Goal: Communication & Community: Ask a question

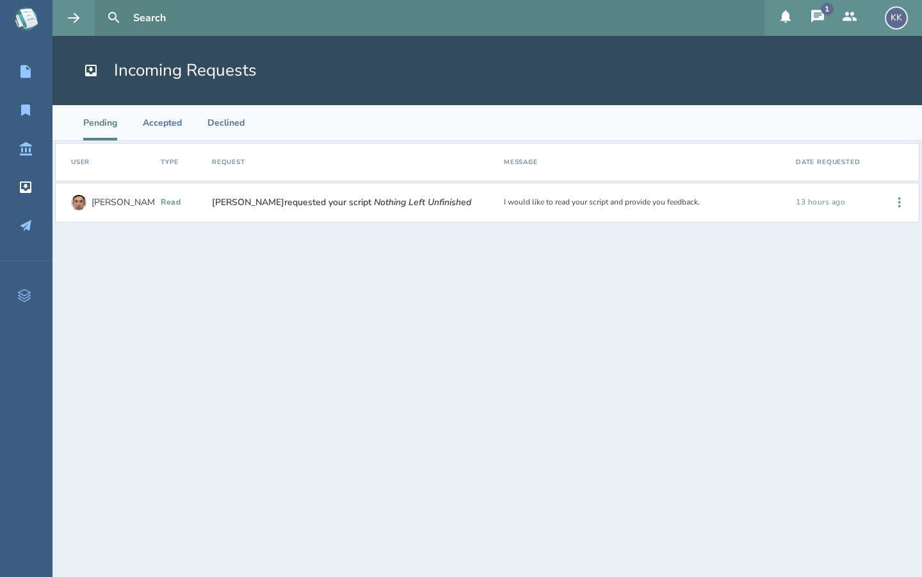
click at [174, 199] on div "read" at bounding box center [181, 202] width 41 height 9
click at [900, 202] on icon at bounding box center [900, 202] width 3 height 10
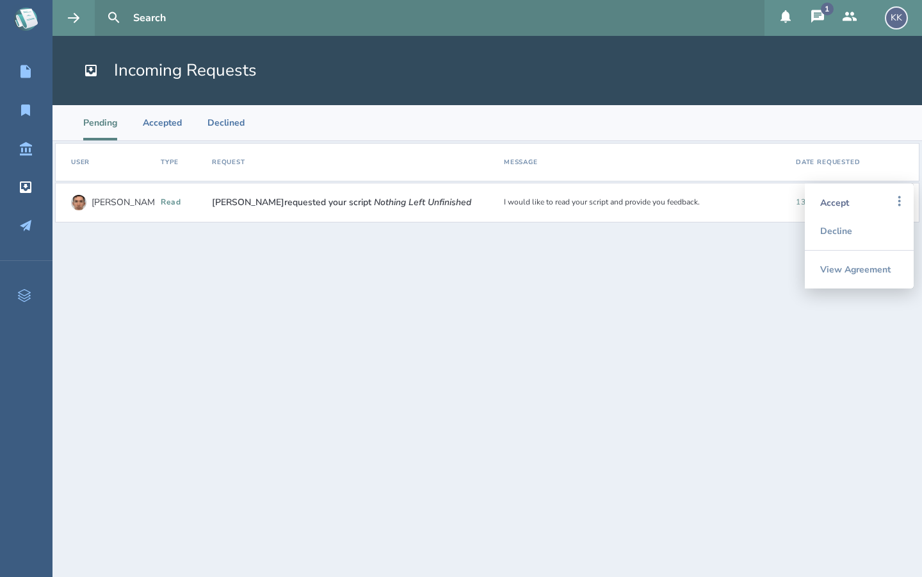
click at [856, 204] on div "Accept" at bounding box center [860, 202] width 78 height 28
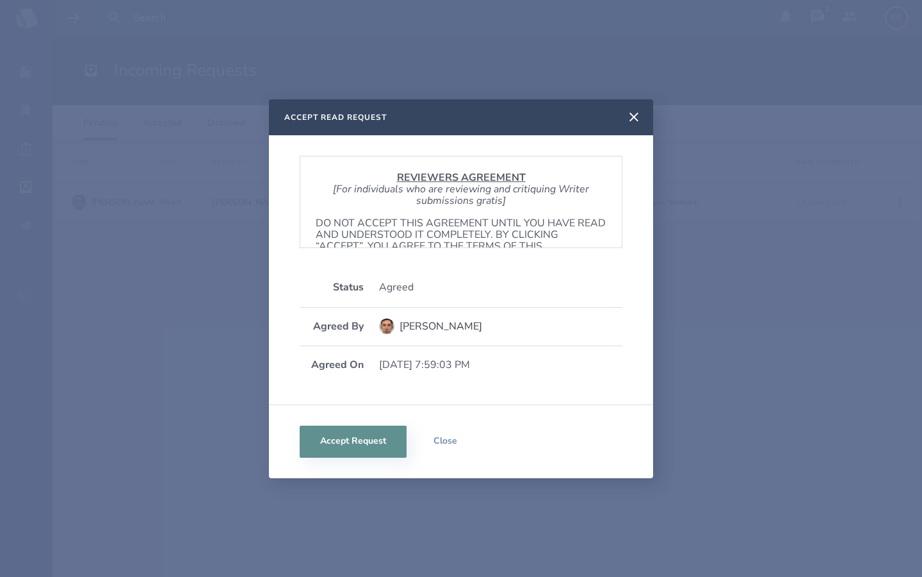
click at [480, 253] on div "REVIEWERS AGREEMENT [For individuals who are reviewing and critiquing Writer su…" at bounding box center [461, 269] width 384 height 269
click at [484, 227] on p "DO NOT ACCEPT THIS AGREEMENT UNTIL YOU HAVE READ AND UNDERSTOOD IT COMPLETELY. …" at bounding box center [461, 240] width 291 height 47
click at [341, 445] on button "Accept Request" at bounding box center [353, 441] width 107 height 32
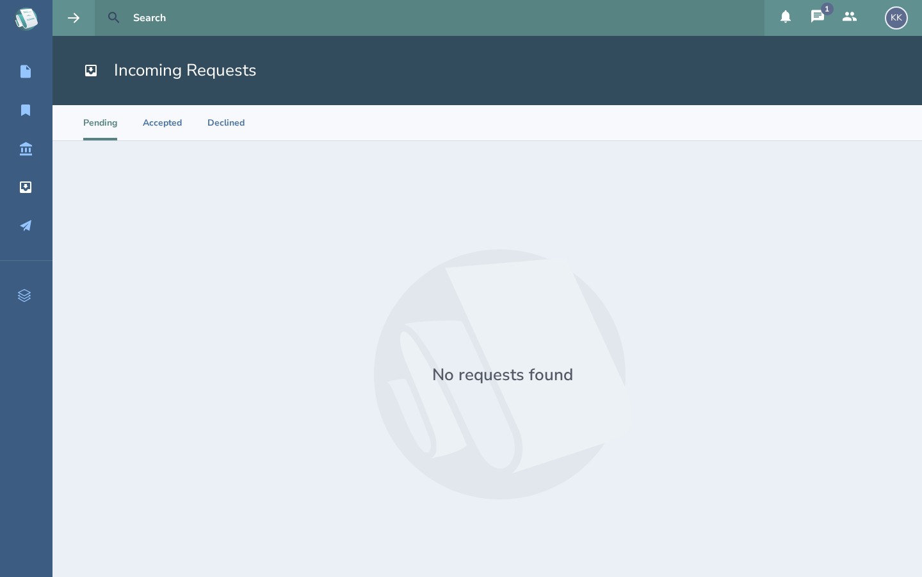
click at [115, 19] on icon at bounding box center [113, 17] width 11 height 11
click at [139, 17] on input "text" at bounding box center [444, 18] width 632 height 36
type input "Singing lessons"
click at [100, 4] on button at bounding box center [114, 18] width 28 height 28
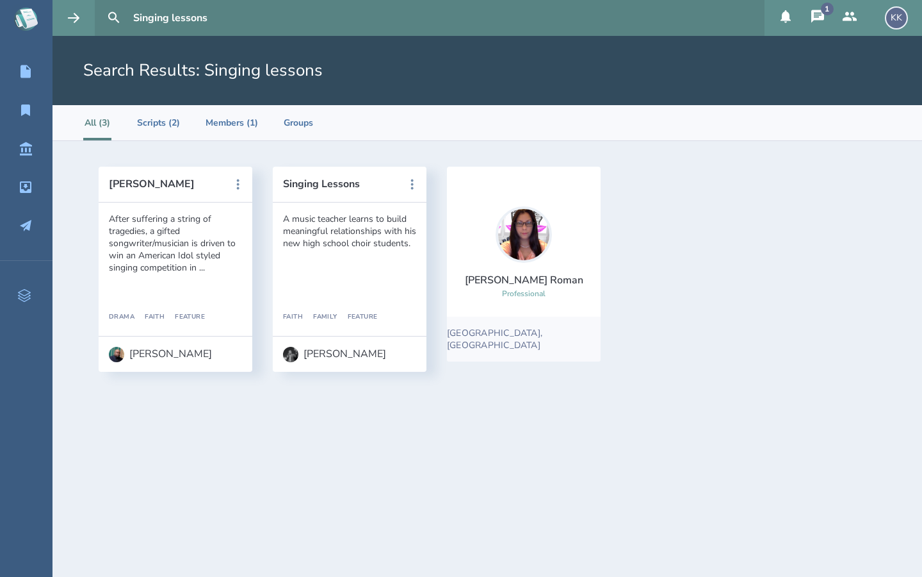
click at [350, 264] on div "A music teacher learns to build meaningful relationships with his new high scho…" at bounding box center [350, 268] width 154 height 133
click at [410, 184] on icon at bounding box center [412, 184] width 15 height 15
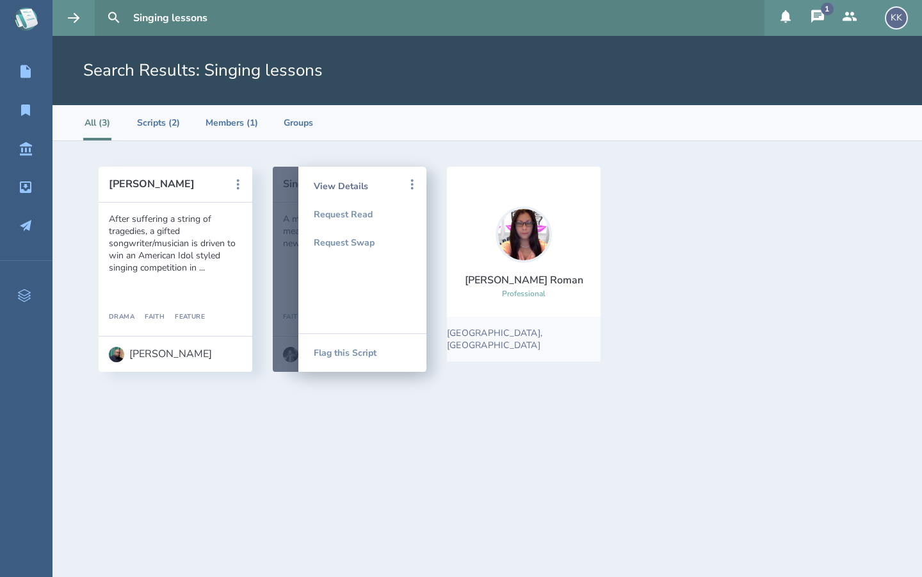
click at [352, 189] on div "View Details" at bounding box center [362, 186] width 97 height 28
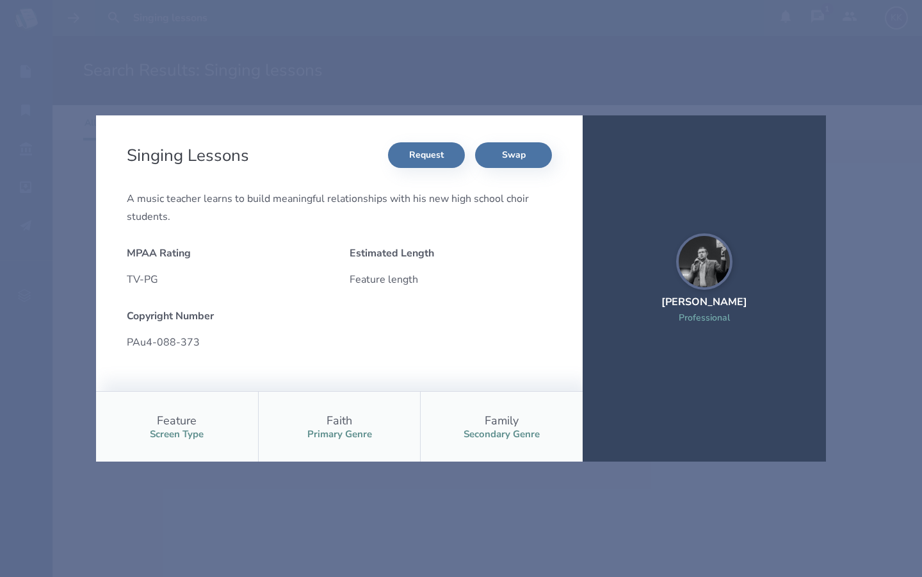
click at [709, 270] on img at bounding box center [704, 261] width 56 height 56
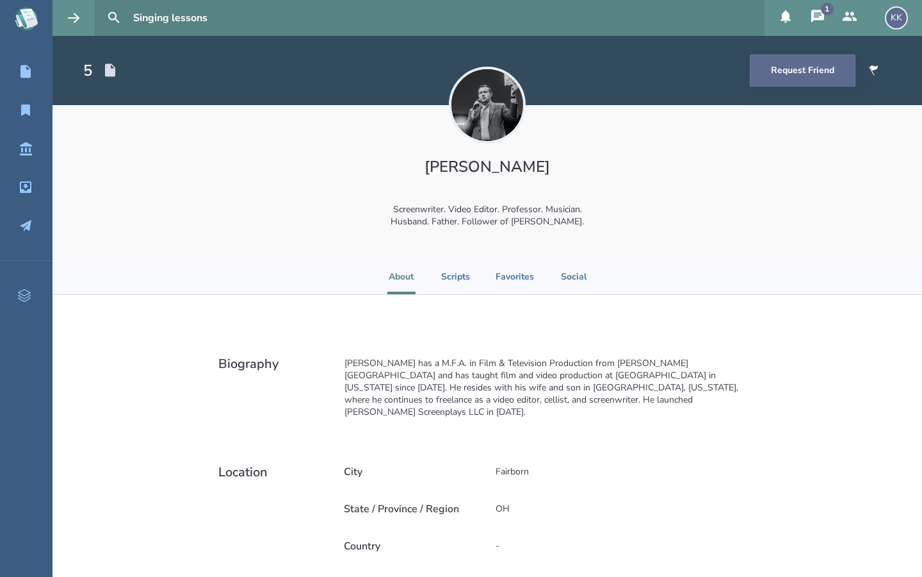
click at [800, 78] on button "Request Friend" at bounding box center [803, 70] width 106 height 32
click at [172, 22] on input "Singing lessons" at bounding box center [444, 18] width 632 height 36
click at [213, 20] on input "Singing lessons" at bounding box center [444, 18] width 632 height 36
click at [100, 4] on button at bounding box center [114, 18] width 28 height 28
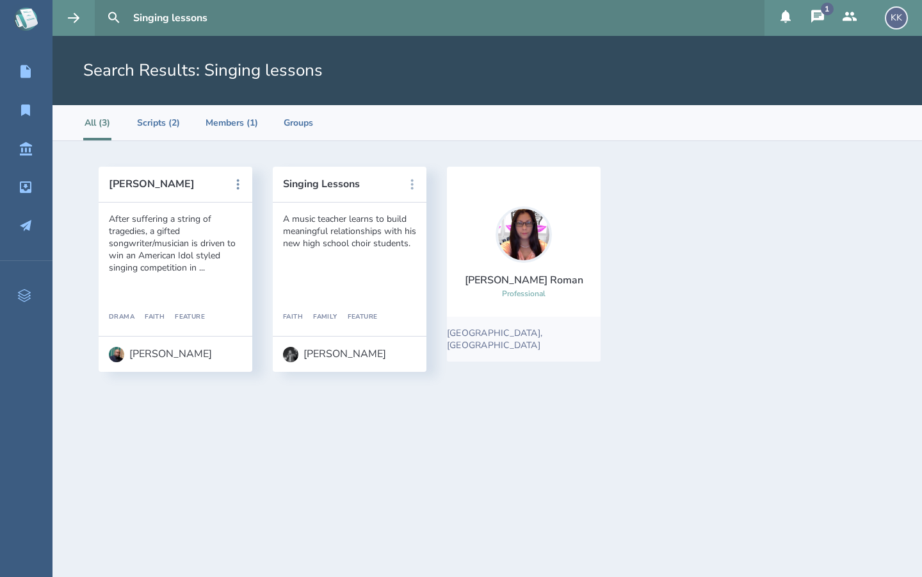
click at [414, 179] on icon at bounding box center [412, 184] width 15 height 15
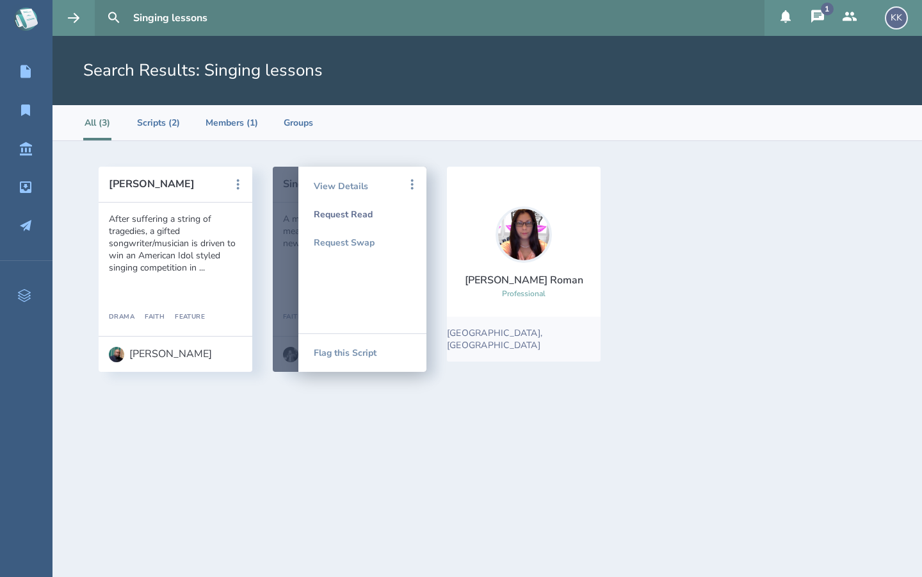
click at [359, 213] on div "Request Read" at bounding box center [362, 214] width 97 height 28
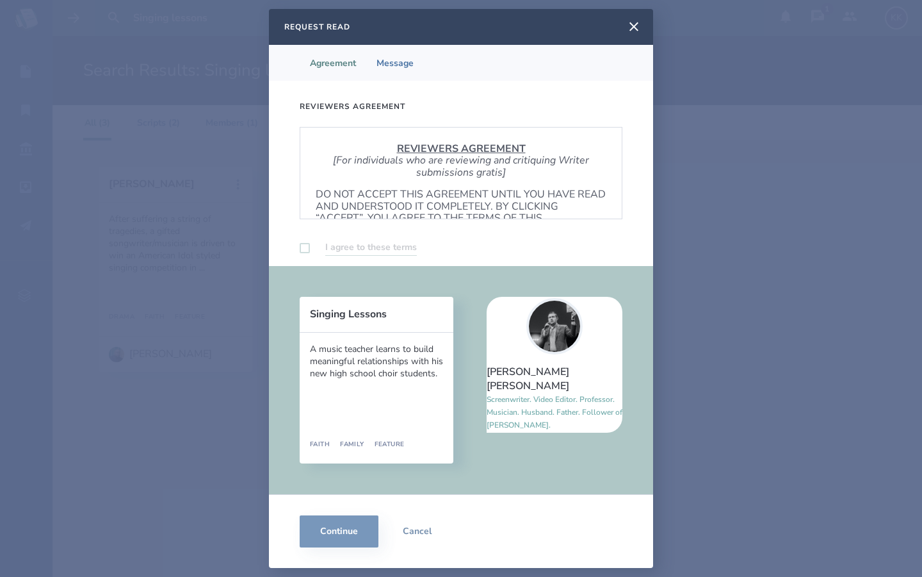
click at [305, 245] on label at bounding box center [305, 248] width 10 height 10
click at [378, 200] on p "DO NOT ACCEPT THIS AGREEMENT UNTIL YOU HAVE READ AND UNDERSTOOD IT COMPLETELY. …" at bounding box center [461, 211] width 291 height 47
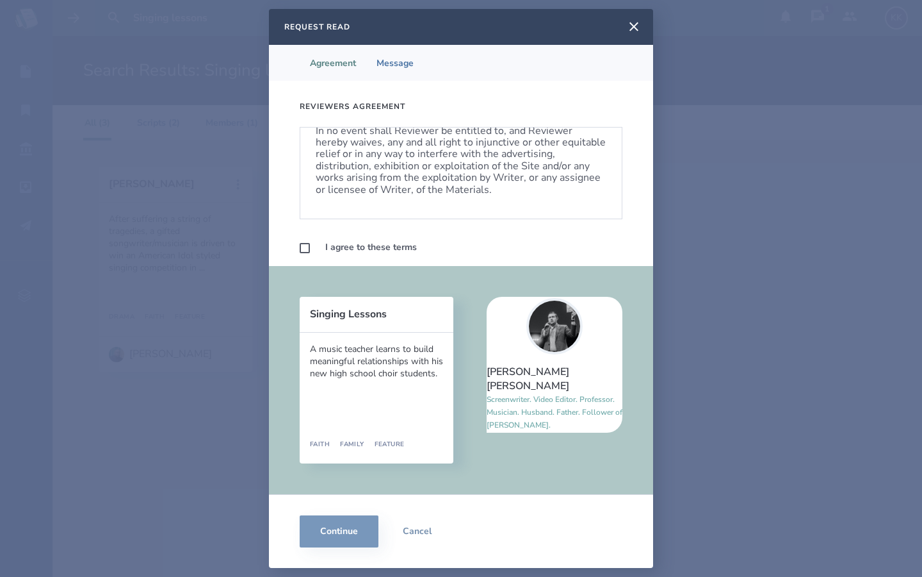
scroll to position [776, 0]
click at [307, 245] on label at bounding box center [305, 248] width 10 height 10
checkbox input "true"
click at [336, 523] on button "Continue" at bounding box center [339, 531] width 79 height 32
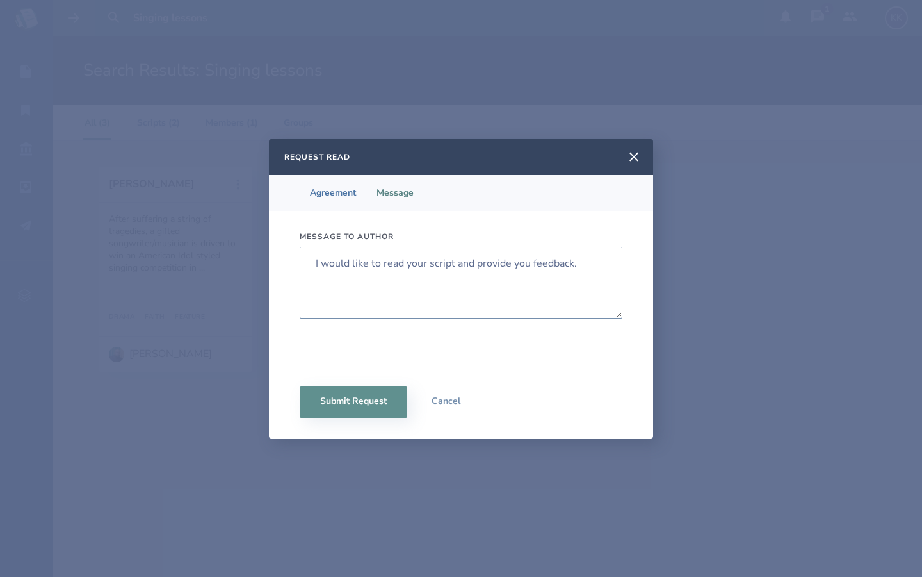
click at [314, 265] on textarea "I would like to read your script and provide you feedback." at bounding box center [461, 283] width 323 height 72
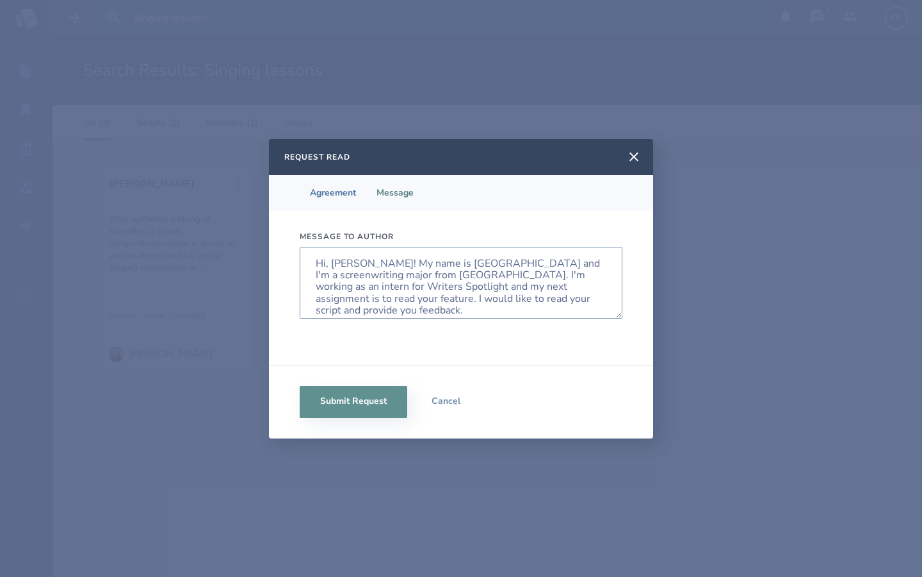
drag, startPoint x: 582, startPoint y: 288, endPoint x: 586, endPoint y: 302, distance: 14.6
click at [586, 302] on textarea "Hi, [PERSON_NAME]! My name is [GEOGRAPHIC_DATA] and I'm a screenwriting major f…" at bounding box center [461, 283] width 323 height 72
click at [520, 290] on textarea "Hi, [PERSON_NAME]! My name is [GEOGRAPHIC_DATA] and I'm a screenwriting major f…" at bounding box center [461, 283] width 323 height 72
click at [580, 288] on textarea "Hi, [PERSON_NAME]! My name is [GEOGRAPHIC_DATA] and I'm a screenwriting major f…" at bounding box center [461, 283] width 323 height 72
click at [521, 288] on textarea "Hi, [PERSON_NAME]! My name is [GEOGRAPHIC_DATA] and I'm a screenwriting major f…" at bounding box center [461, 283] width 323 height 72
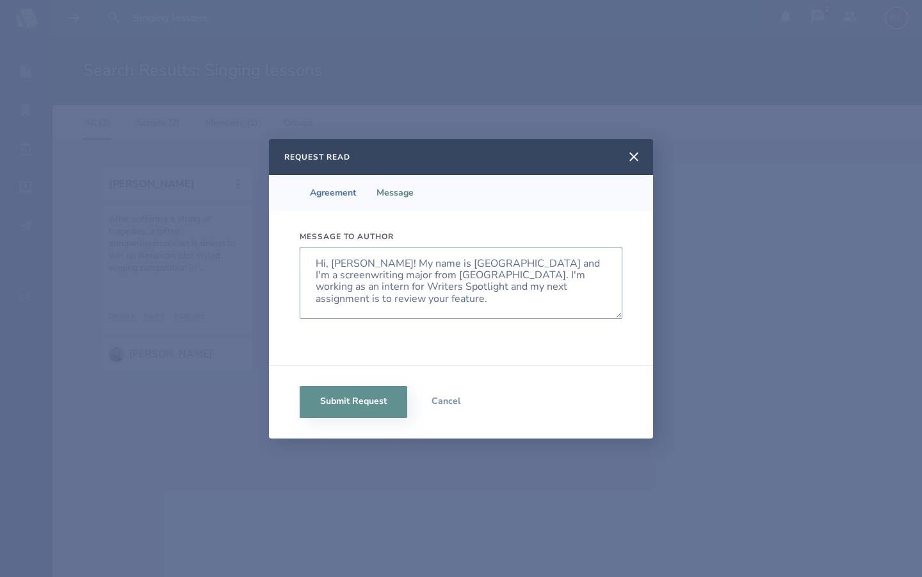
click at [591, 290] on textarea "Hi, [PERSON_NAME]! My name is [GEOGRAPHIC_DATA] and I'm a screenwriting major f…" at bounding box center [461, 283] width 323 height 72
type textarea "Hi, [PERSON_NAME]! My name is [GEOGRAPHIC_DATA] and I'm a screenwriting major f…"
click at [347, 406] on button "Submit Request" at bounding box center [354, 402] width 108 height 32
